Goal: Task Accomplishment & Management: Manage account settings

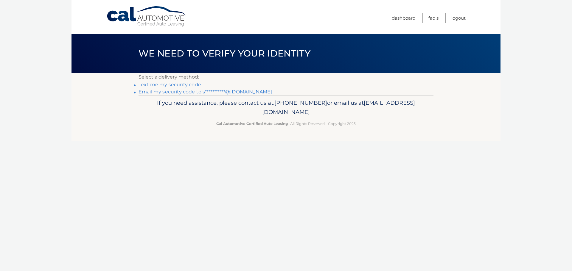
click at [175, 91] on link "**********" at bounding box center [204, 92] width 133 height 6
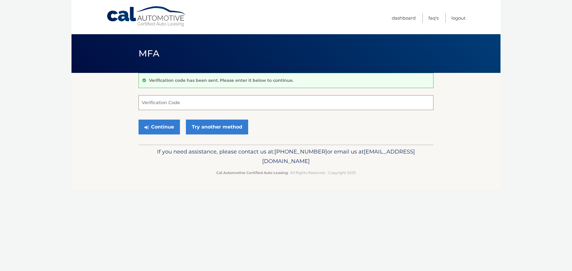
click at [206, 101] on input "Verification Code" at bounding box center [285, 102] width 295 height 15
type input "104372"
click at [161, 126] on button "Continue" at bounding box center [158, 127] width 41 height 15
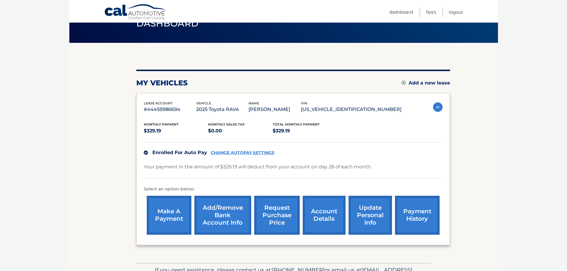
scroll to position [30, 0]
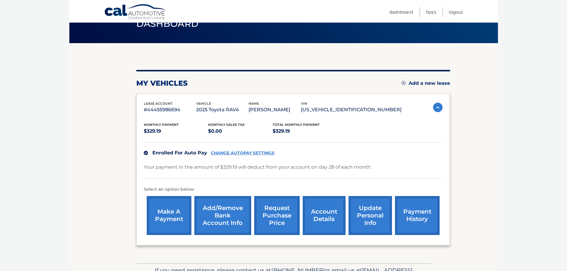
click at [234, 206] on link "Add/Remove bank account info" at bounding box center [222, 215] width 57 height 39
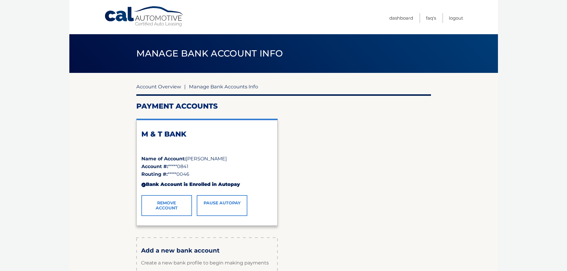
click at [164, 85] on link "Account Overview" at bounding box center [158, 87] width 45 height 6
